Goal: Information Seeking & Learning: Compare options

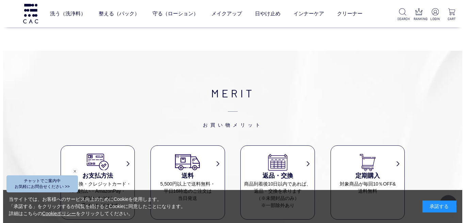
scroll to position [2836, 0]
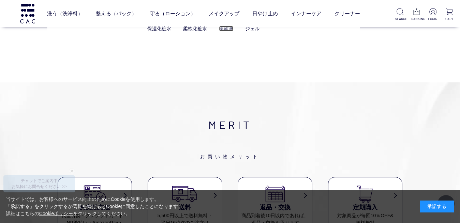
click at [227, 27] on link "美容液" at bounding box center [226, 28] width 14 height 5
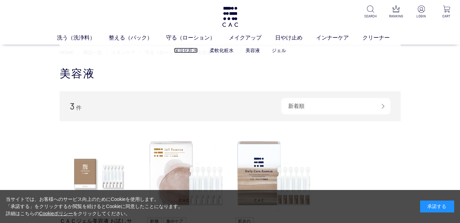
click at [184, 51] on link "保湿化粧水" at bounding box center [186, 50] width 24 height 5
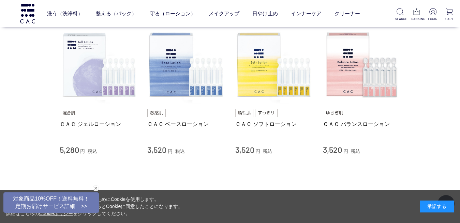
scroll to position [60, 0]
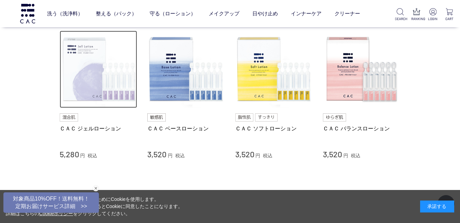
click at [116, 95] on img at bounding box center [99, 70] width 78 height 78
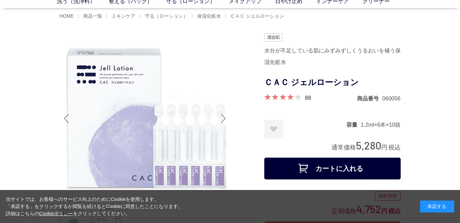
scroll to position [23, 0]
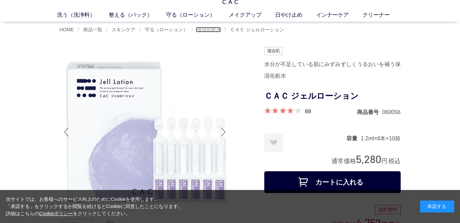
click at [209, 32] on span "保湿化粧水" at bounding box center [209, 29] width 24 height 5
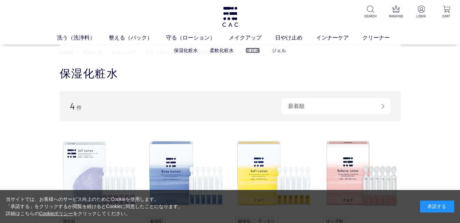
click at [255, 49] on link "美容液" at bounding box center [252, 50] width 14 height 5
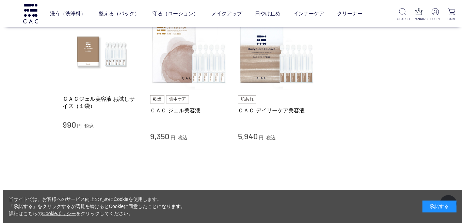
scroll to position [82, 0]
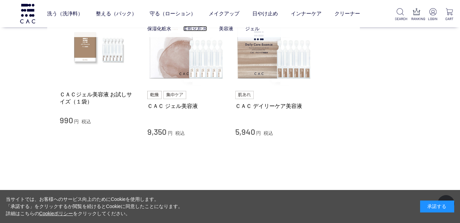
click at [197, 27] on link "柔軟化粧水" at bounding box center [195, 28] width 24 height 5
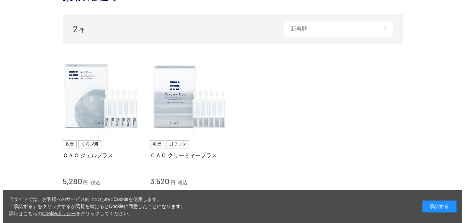
scroll to position [96, 0]
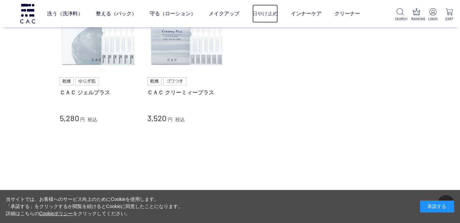
click at [261, 16] on link "日やけ止め" at bounding box center [265, 13] width 26 height 18
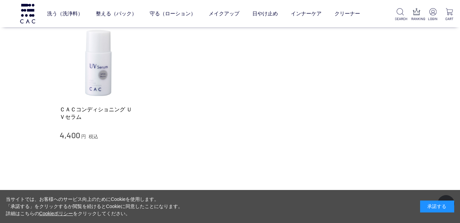
scroll to position [123, 0]
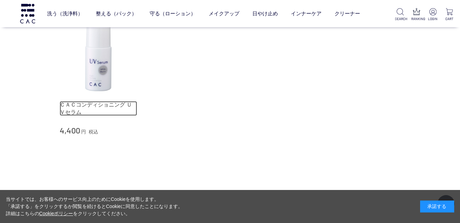
click at [89, 114] on link "ＣＡＣコンディショニング ＵＶセラム" at bounding box center [99, 108] width 78 height 15
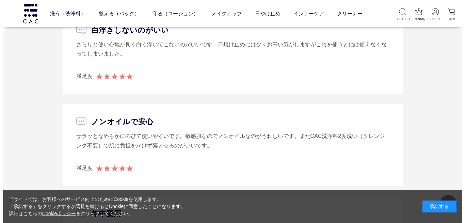
scroll to position [1318, 0]
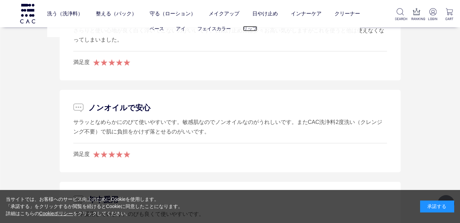
click at [254, 28] on link "リップ" at bounding box center [250, 28] width 14 height 5
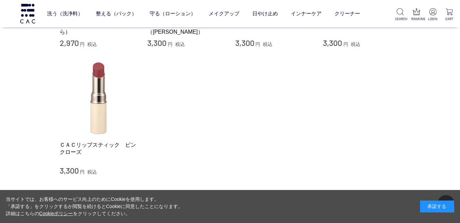
scroll to position [165, 0]
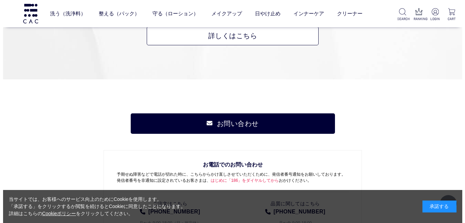
scroll to position [473, 0]
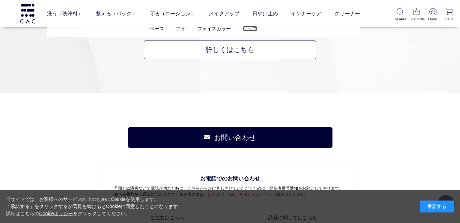
click at [249, 29] on link "リップ" at bounding box center [250, 28] width 14 height 5
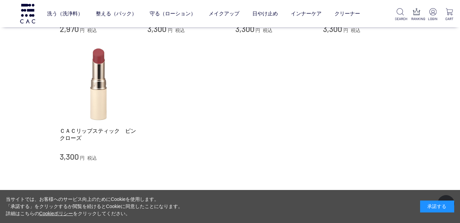
scroll to position [187, 0]
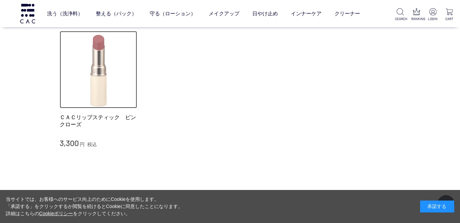
click at [91, 78] on img at bounding box center [99, 70] width 78 height 78
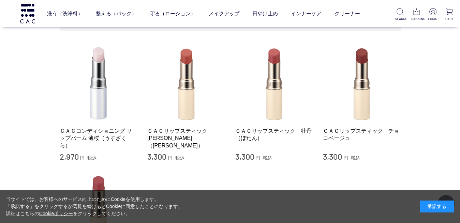
scroll to position [59, 0]
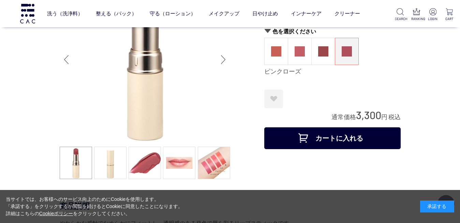
scroll to position [55, 0]
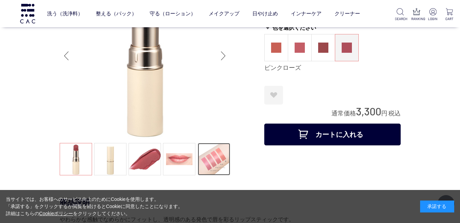
click at [214, 171] on link at bounding box center [214, 159] width 32 height 32
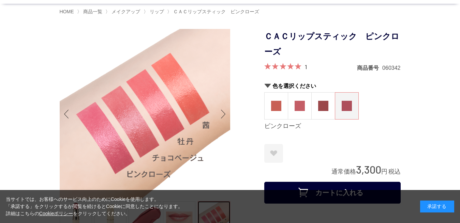
scroll to position [27, 0]
